Goal: Find specific fact: Find specific fact

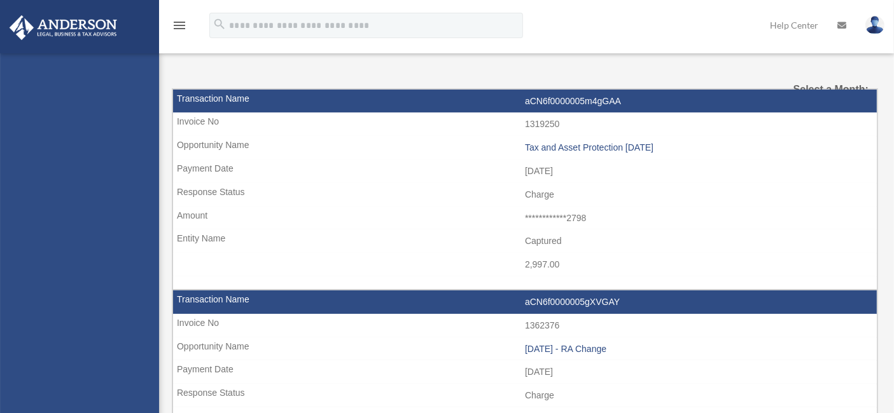
select select
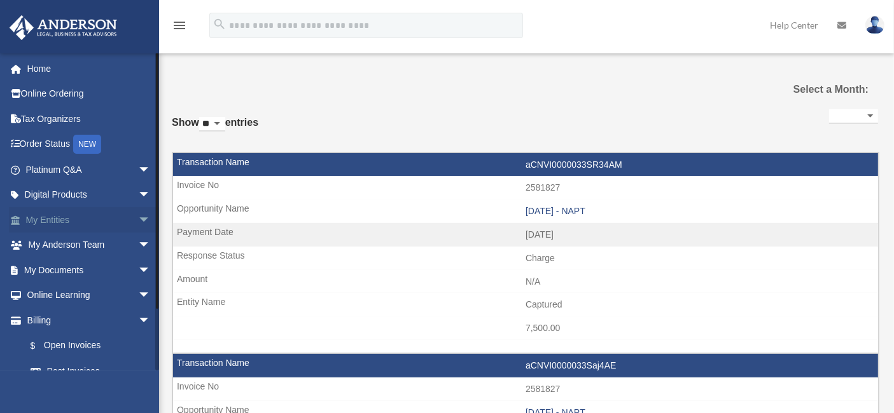
click at [57, 215] on link "My Entities arrow_drop_down" at bounding box center [89, 219] width 161 height 25
click at [138, 217] on span "arrow_drop_down" at bounding box center [150, 220] width 25 height 26
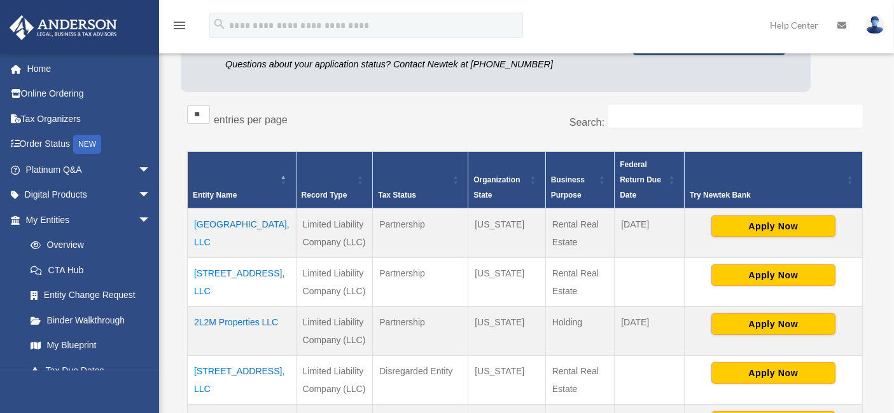
scroll to position [165, 0]
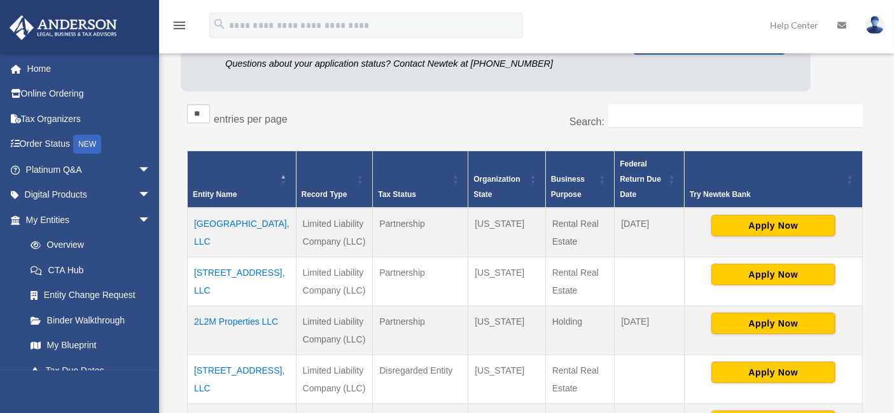
click at [223, 220] on td "1481 5th Ave Troy NY, LLC" at bounding box center [242, 233] width 109 height 50
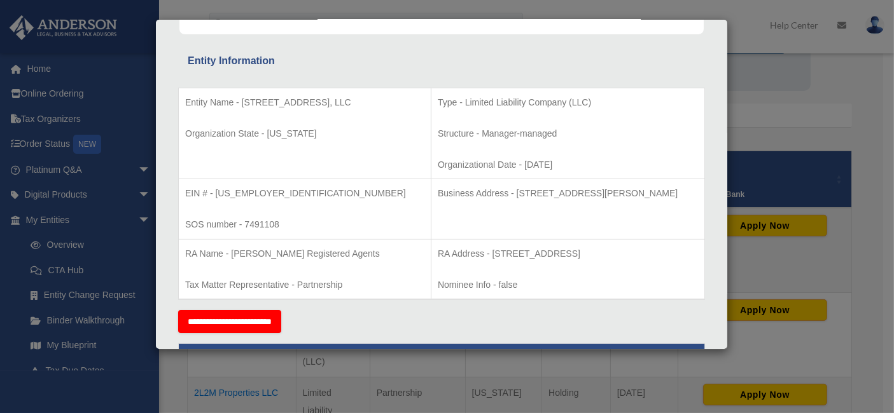
scroll to position [211, 0]
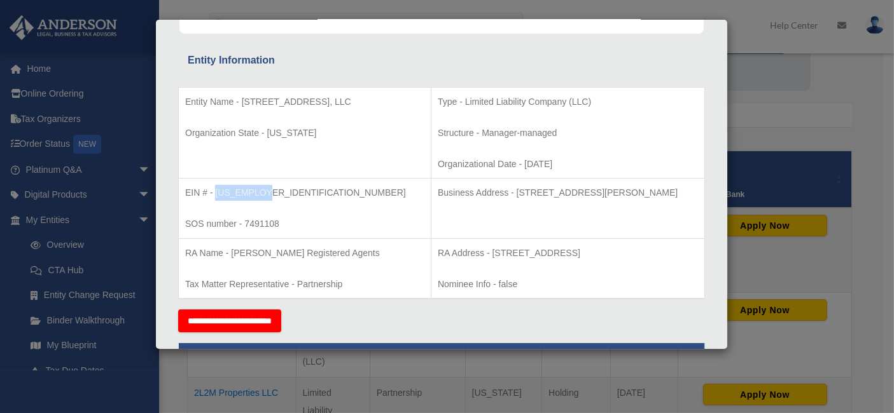
drag, startPoint x: 214, startPoint y: 191, endPoint x: 263, endPoint y: 195, distance: 49.1
click at [263, 195] on p "EIN # - 33-2507014" at bounding box center [304, 193] width 239 height 16
copy p "33-2507014"
click at [810, 98] on div "Details × Articles Sent Organizational Date" at bounding box center [447, 206] width 894 height 413
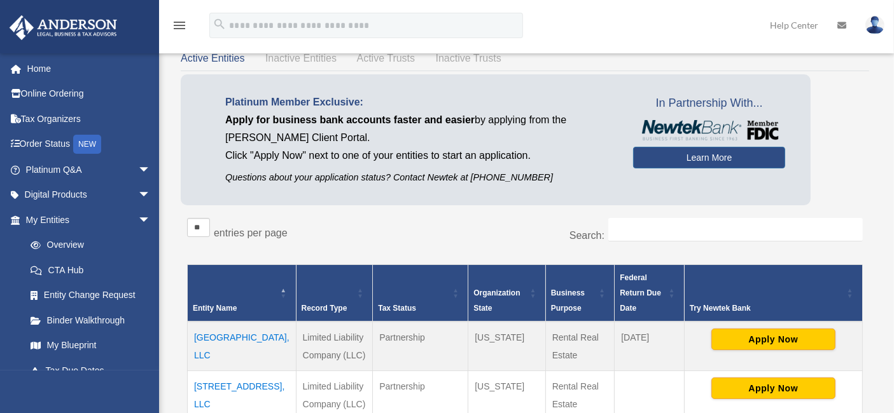
scroll to position [58, 0]
